Goal: Task Accomplishment & Management: Use online tool/utility

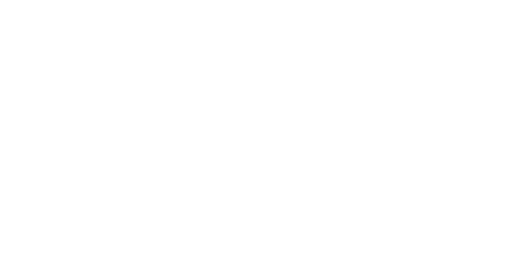
click at [197, 106] on span "Hours estimated" at bounding box center [169, 102] width 55 height 9
click at [231, 122] on button "216h 30m" at bounding box center [186, 129] width 89 height 16
click at [389, 58] on div "Hours estimated Close TEAM MEMBER ORDER # CUSTOMER HOURS ESTIMATED C 1263 Eleme…" at bounding box center [261, 131] width 522 height 263
click at [436, 42] on button "Close" at bounding box center [415, 39] width 41 height 12
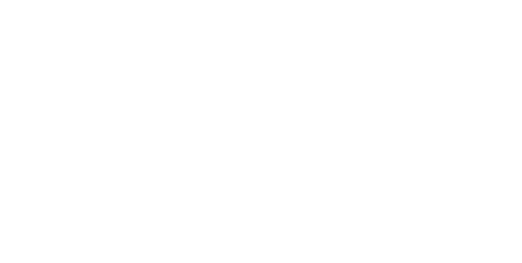
click at [85, 70] on div "Collaborate" at bounding box center [69, 71] width 32 height 7
click at [49, 51] on icon at bounding box center [44, 50] width 9 height 7
click at [436, 45] on button "Close" at bounding box center [422, 45] width 30 height 13
click at [75, 112] on div "Tracking" at bounding box center [64, 112] width 22 height 7
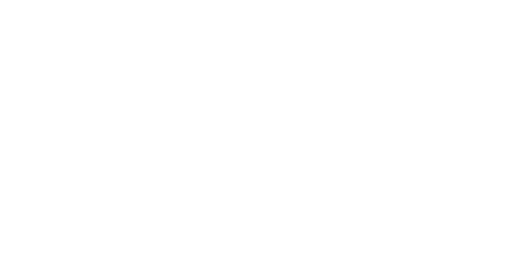
click at [325, 202] on icon "button" at bounding box center [323, 203] width 4 height 4
click at [258, 127] on button "Clock Off" at bounding box center [235, 129] width 45 height 13
click at [492, 33] on div "Order #1263 - Element 21 Pty Ltd Close Options" at bounding box center [306, 46] width 372 height 26
click at [436, 44] on button "Close" at bounding box center [422, 45] width 30 height 13
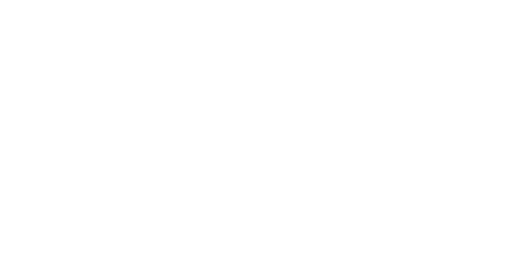
scroll to position [1437, 0]
click at [108, 106] on button "Tracking" at bounding box center [70, 112] width 78 height 20
click at [108, 87] on button "Checklists 0/0" at bounding box center [70, 92] width 78 height 20
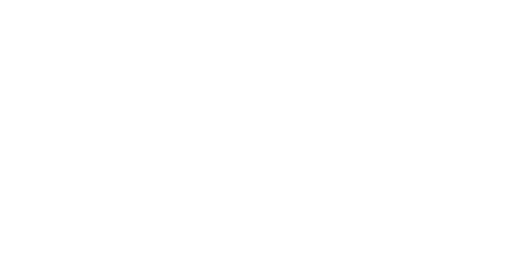
click at [108, 78] on button "Collaborate" at bounding box center [70, 71] width 78 height 20
click at [436, 50] on button "Close" at bounding box center [422, 45] width 30 height 13
click at [108, 76] on button "Collaborate" at bounding box center [70, 71] width 78 height 20
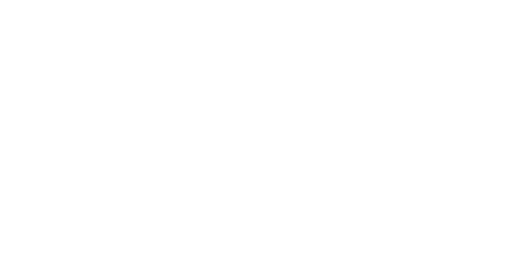
scroll to position [15, 0]
click at [75, 114] on div "Tracking" at bounding box center [64, 112] width 22 height 7
click at [522, 200] on div "Order details Collaborate Checklists 0/0 Tracking Linked Orders Timeline Order …" at bounding box center [261, 131] width 522 height 263
click at [318, 205] on icon "button" at bounding box center [316, 202] width 4 height 5
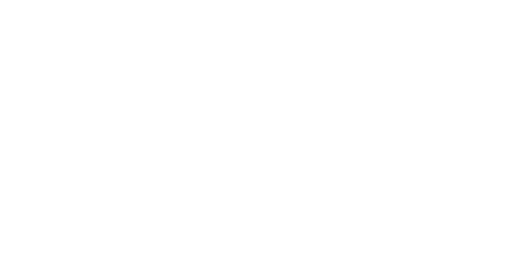
click at [258, 130] on button "Clock On" at bounding box center [235, 129] width 45 height 13
